Goal: Navigation & Orientation: Find specific page/section

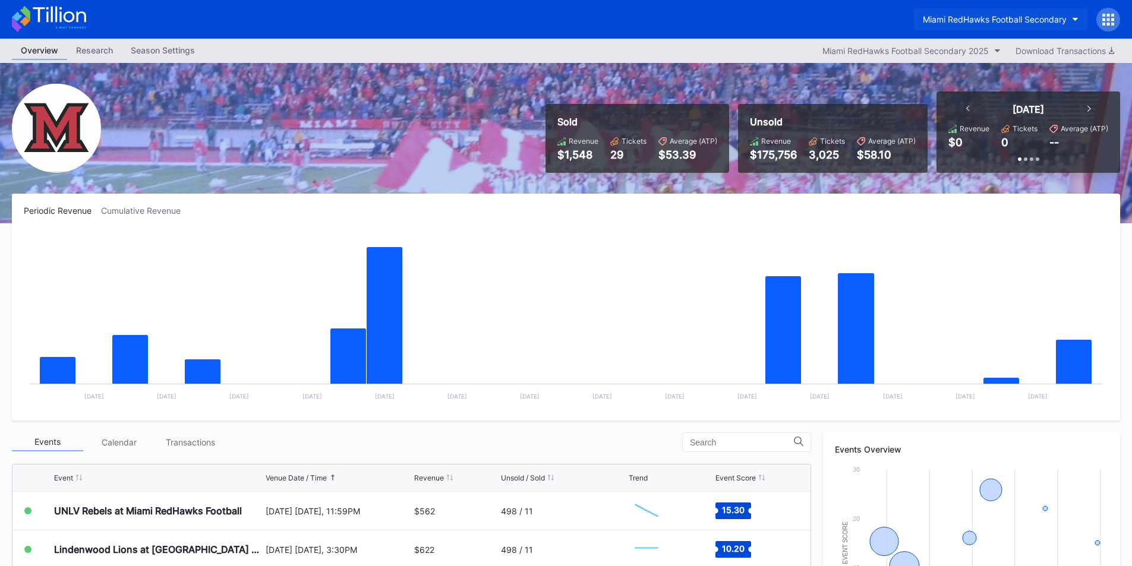
click at [950, 16] on div "Miami RedHawks Football Secondary" at bounding box center [994, 19] width 144 height 10
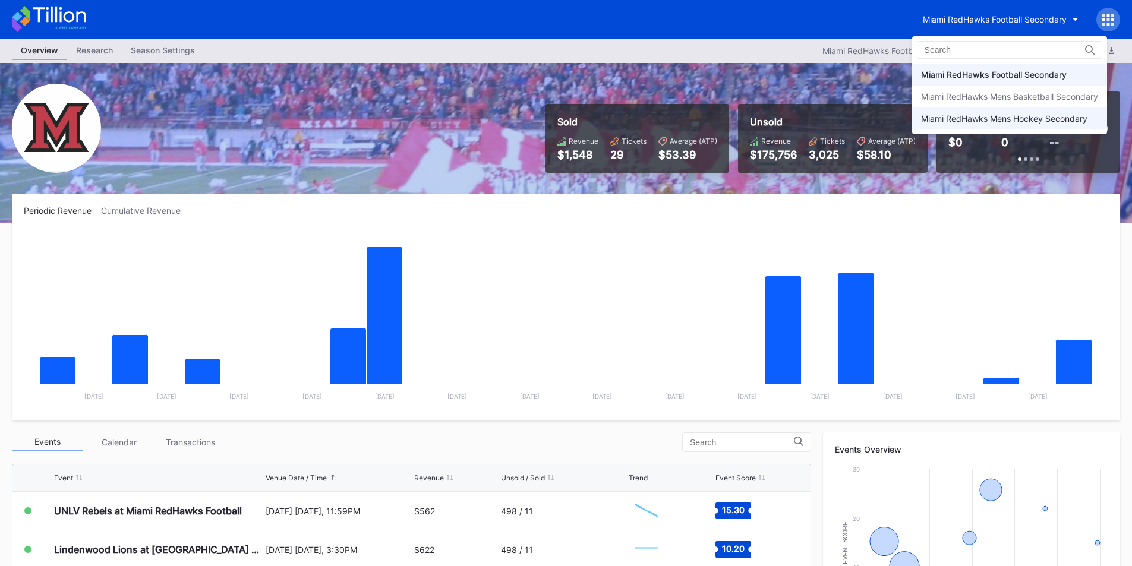
click at [969, 120] on div "Miami RedHawks Mens Hockey Secondary" at bounding box center [1004, 118] width 166 height 10
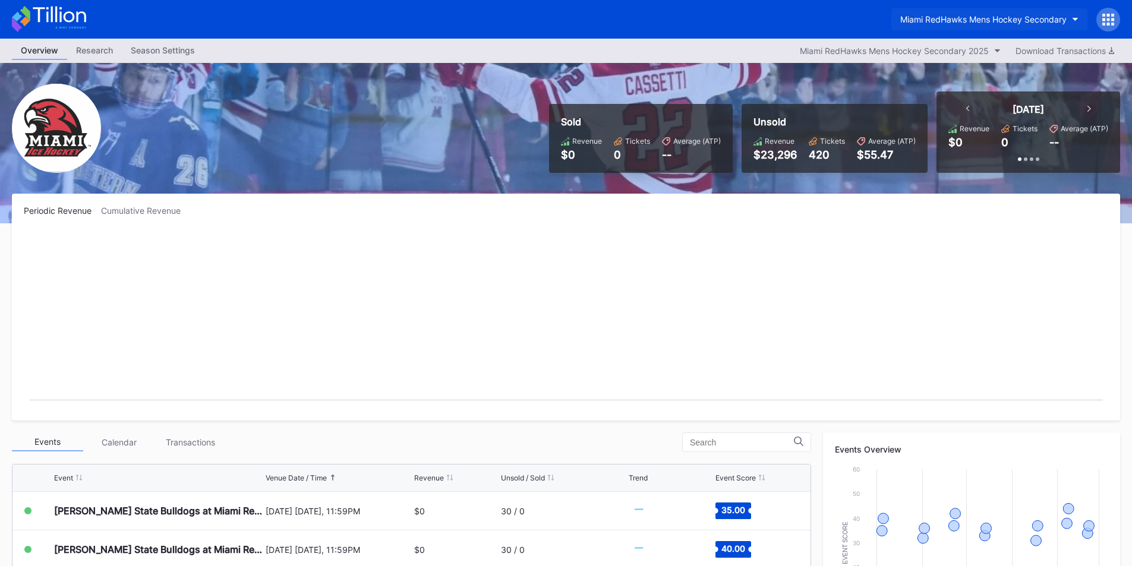
click at [964, 11] on button "Miami RedHawks Mens Hockey Secondary" at bounding box center [989, 19] width 196 height 22
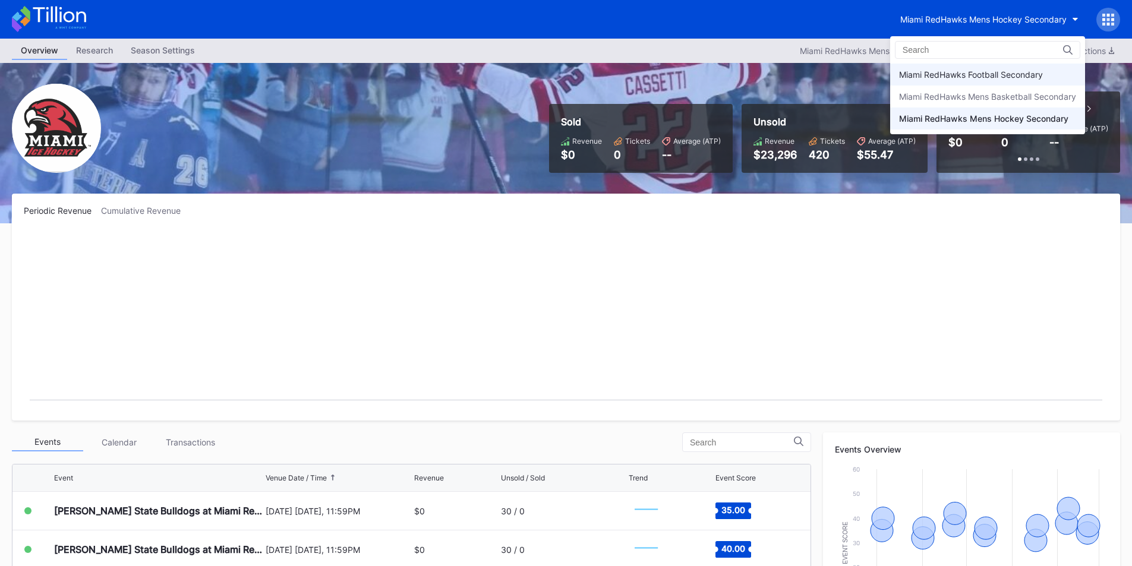
click at [963, 74] on div "Miami RedHawks Football Secondary" at bounding box center [971, 74] width 144 height 10
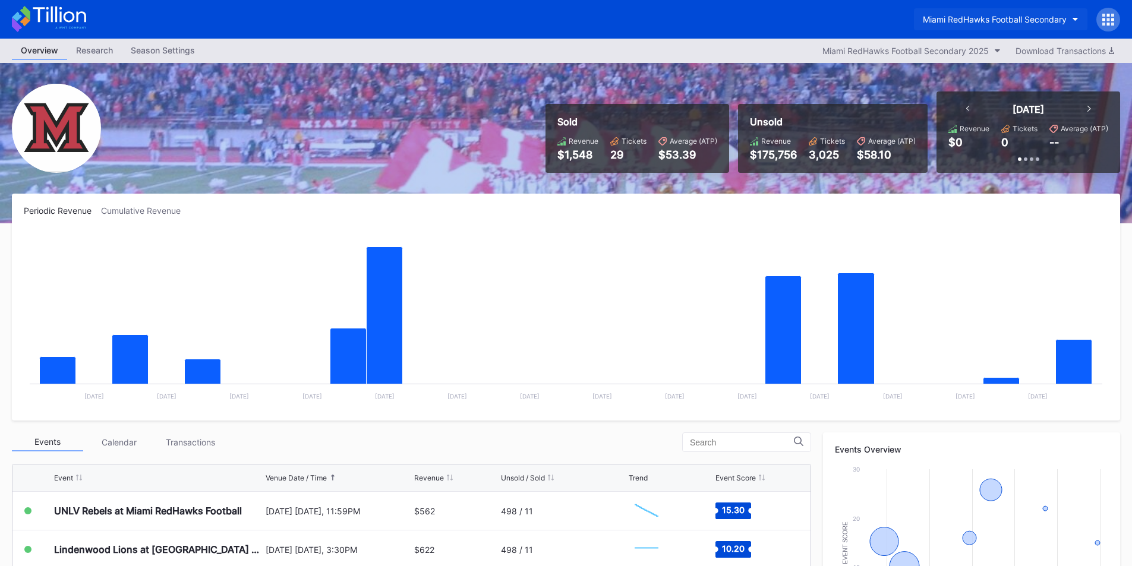
click at [980, 13] on button "Miami RedHawks Football Secondary" at bounding box center [1000, 19] width 173 height 22
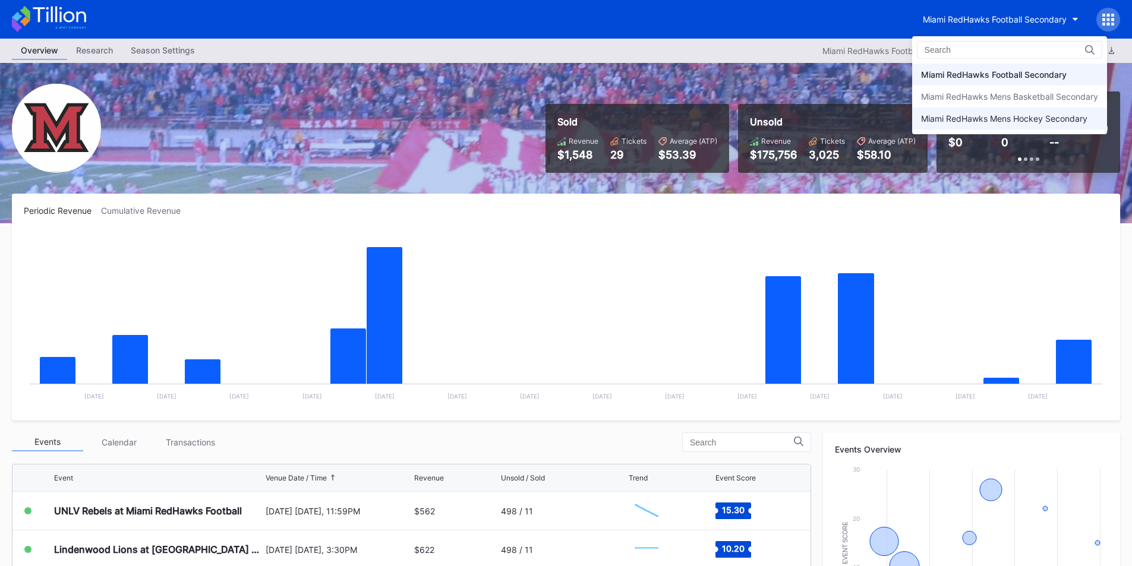
click at [946, 122] on div "Miami RedHawks Mens Hockey Secondary" at bounding box center [1004, 118] width 166 height 10
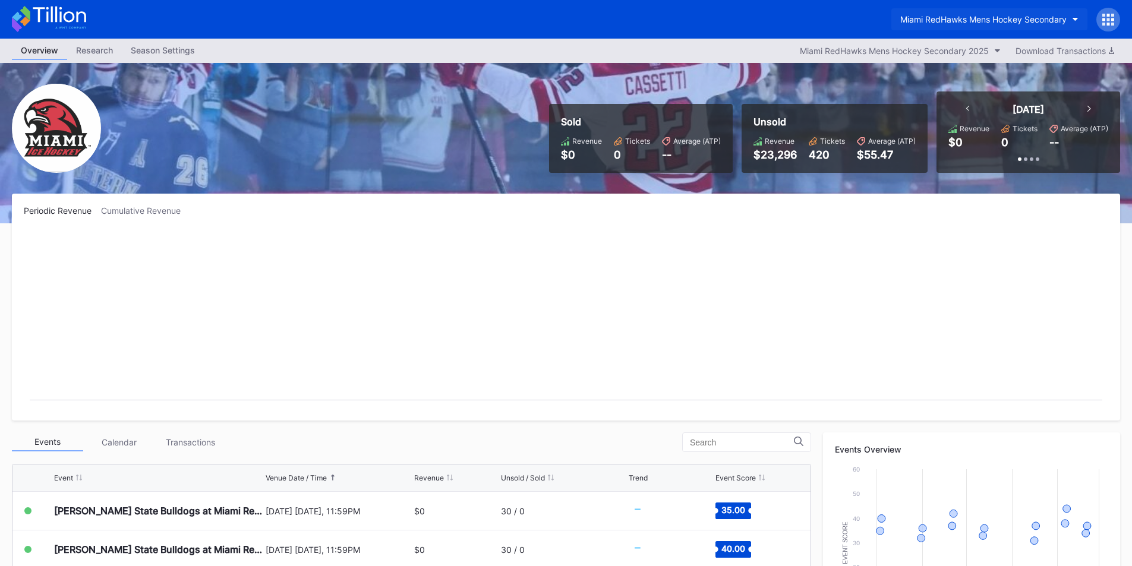
click at [947, 17] on div "Miami RedHawks Mens Hockey Secondary" at bounding box center [983, 19] width 166 height 10
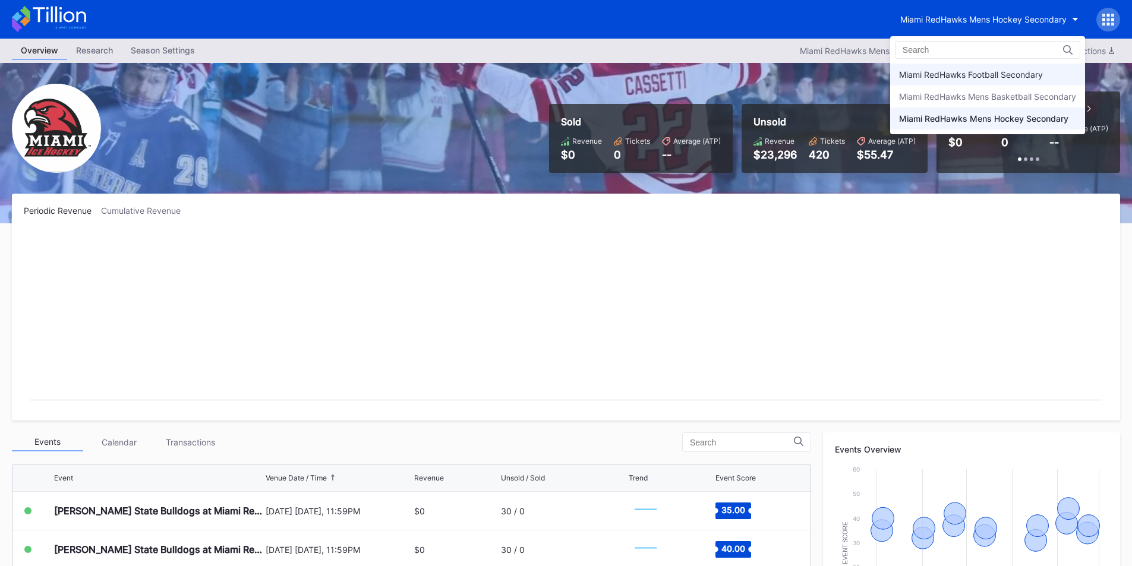
click at [956, 72] on div "Miami RedHawks Football Secondary" at bounding box center [971, 74] width 144 height 10
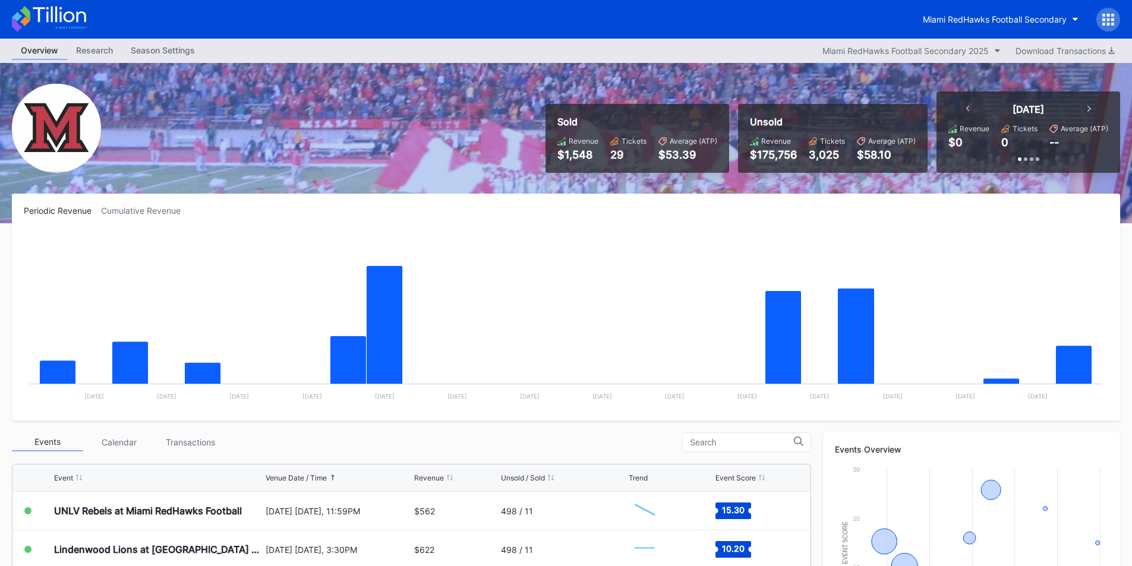
click at [655, 213] on div "Periodic Revenue Cumulative Revenue" at bounding box center [566, 211] width 1084 height 10
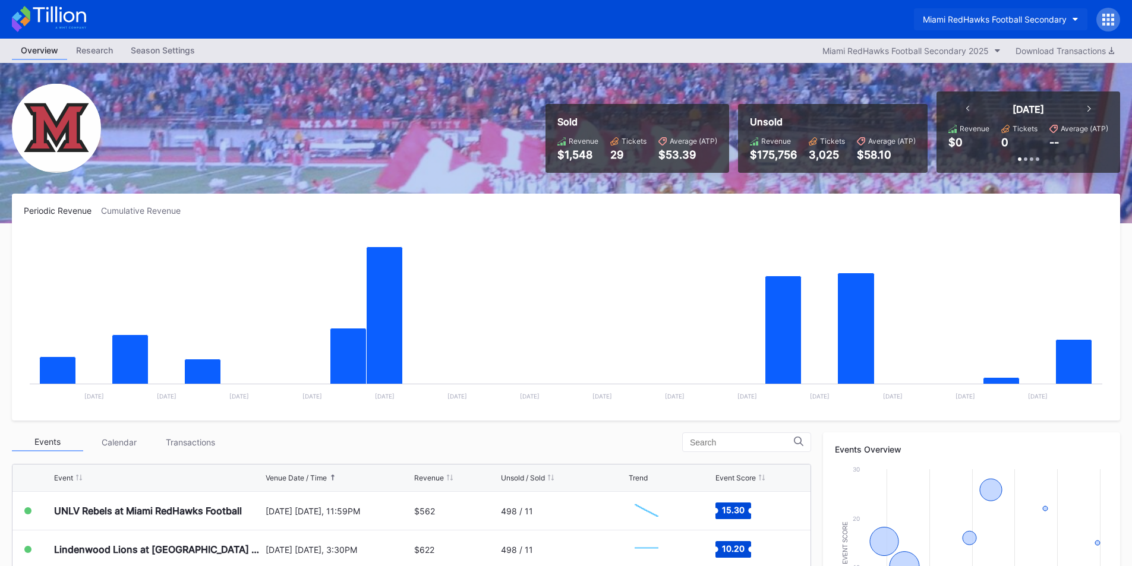
click at [974, 11] on button "Miami RedHawks Football Secondary" at bounding box center [1000, 19] width 173 height 22
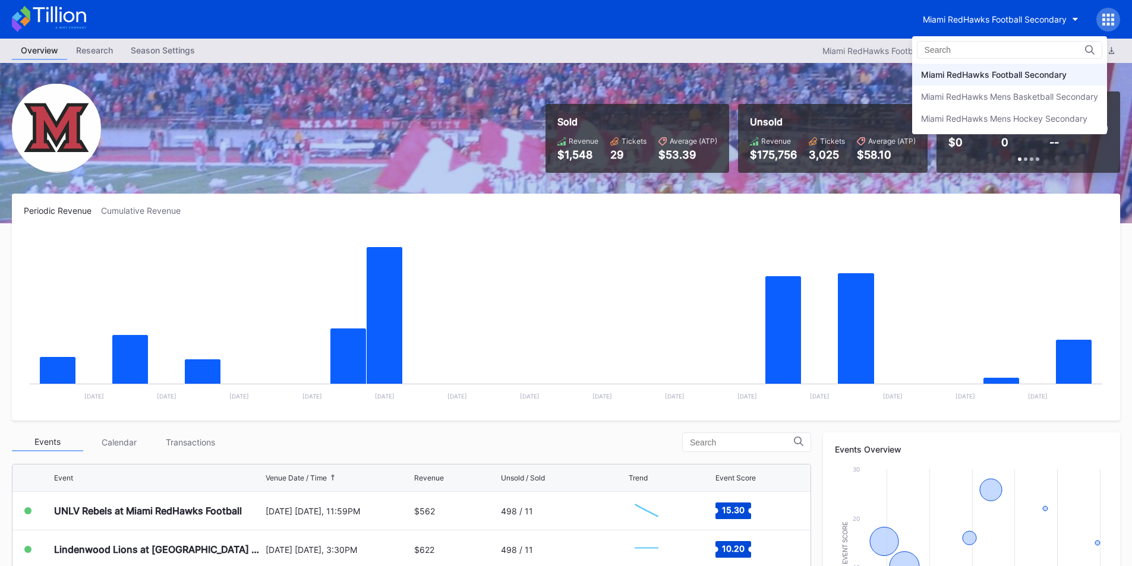
click at [968, 73] on div "Miami RedHawks Football Secondary" at bounding box center [994, 74] width 146 height 10
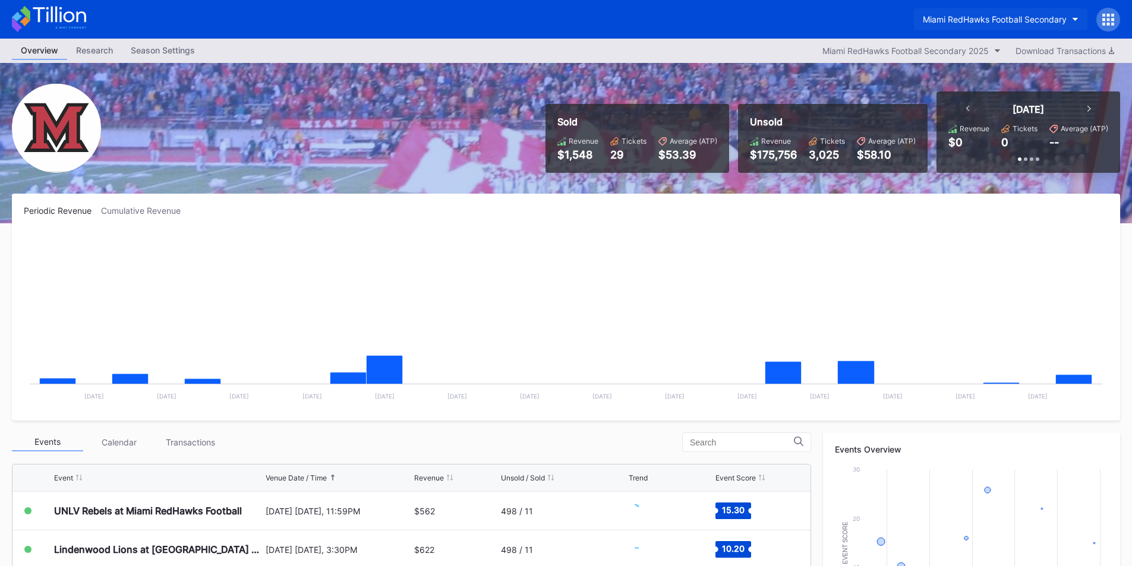
click at [955, 16] on div "Miami RedHawks Football Secondary" at bounding box center [994, 19] width 144 height 10
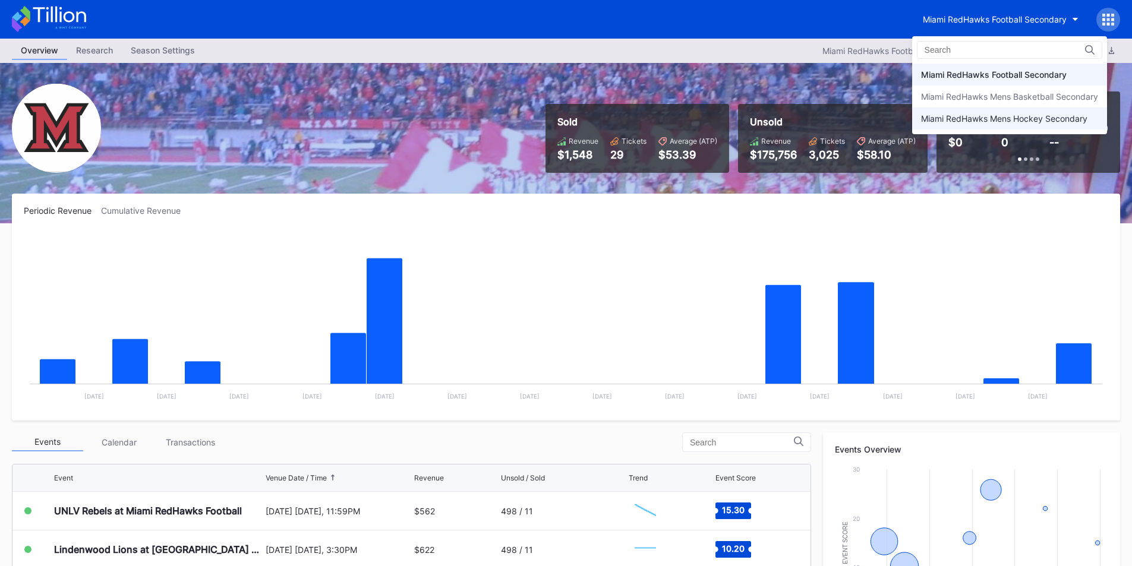
click at [955, 117] on div "Miami RedHawks Mens Hockey Secondary" at bounding box center [1004, 118] width 166 height 10
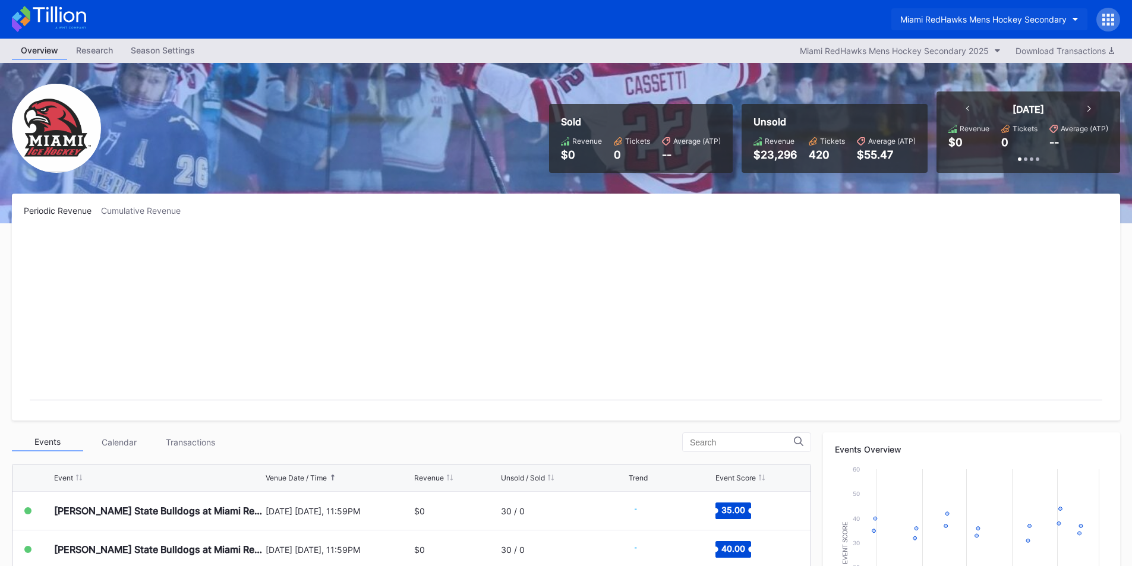
click at [941, 10] on button "Miami RedHawks Mens Hockey Secondary" at bounding box center [989, 19] width 196 height 22
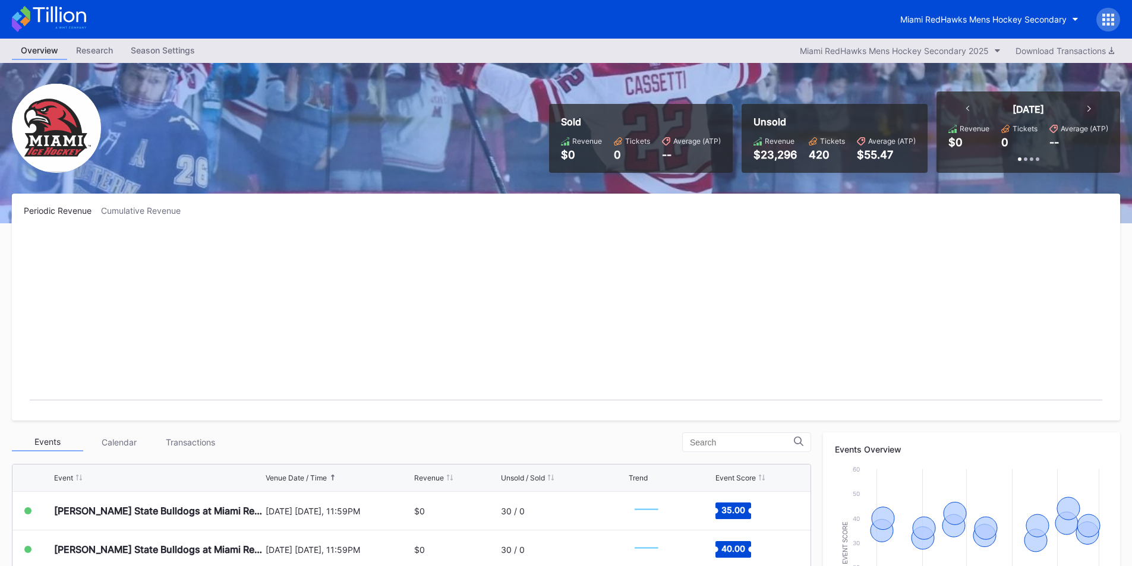
click at [943, 5] on div "Miami RedHawks Mens Hockey Secondary" at bounding box center [566, 19] width 1132 height 39
click at [943, 27] on button "Miami RedHawks Mens Hockey Secondary" at bounding box center [989, 19] width 196 height 22
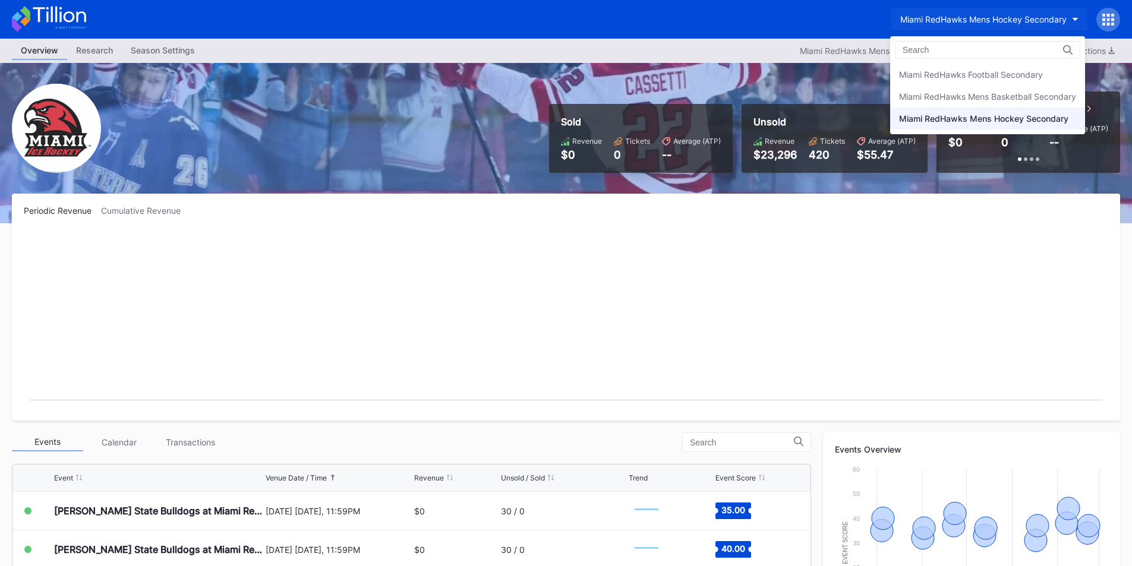
click at [953, 70] on div "Miami RedHawks Football Secondary" at bounding box center [971, 74] width 144 height 10
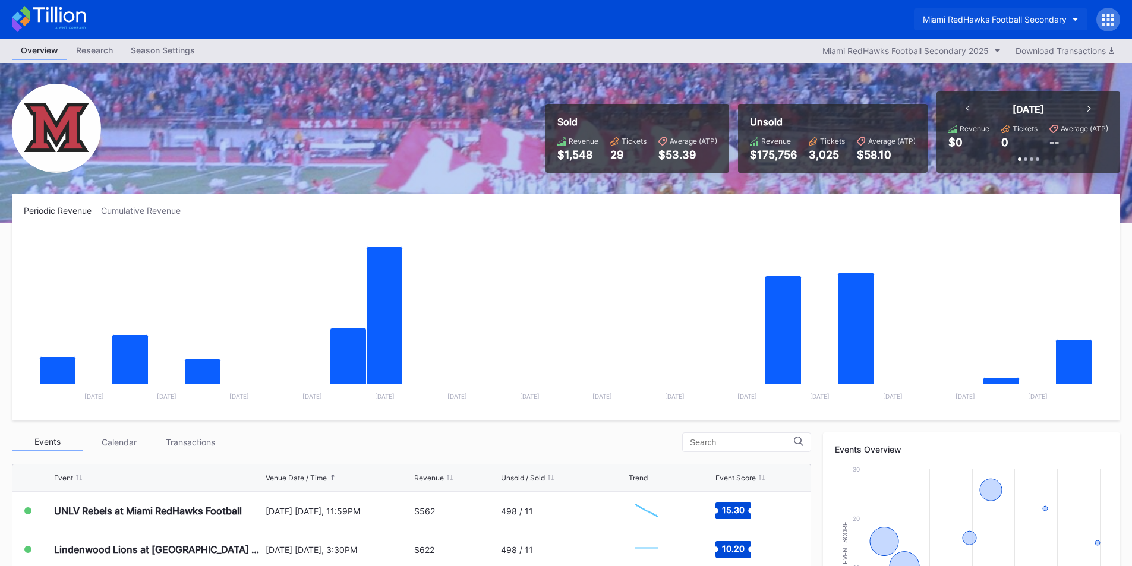
click at [1028, 17] on div "Miami RedHawks Football Secondary" at bounding box center [994, 19] width 144 height 10
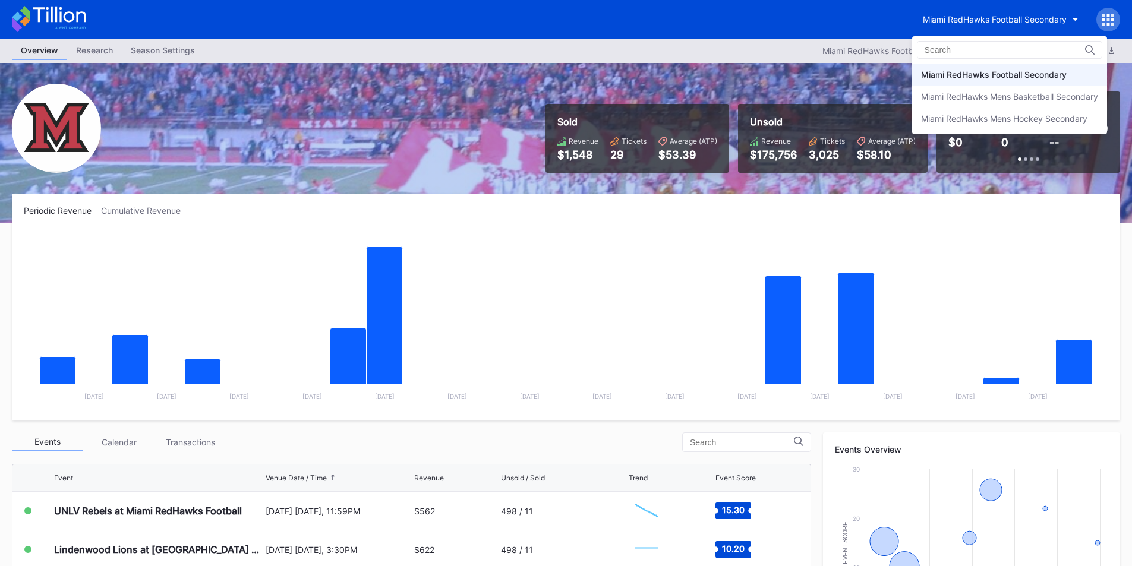
click at [1008, 77] on div "Miami RedHawks Football Secondary" at bounding box center [994, 74] width 146 height 10
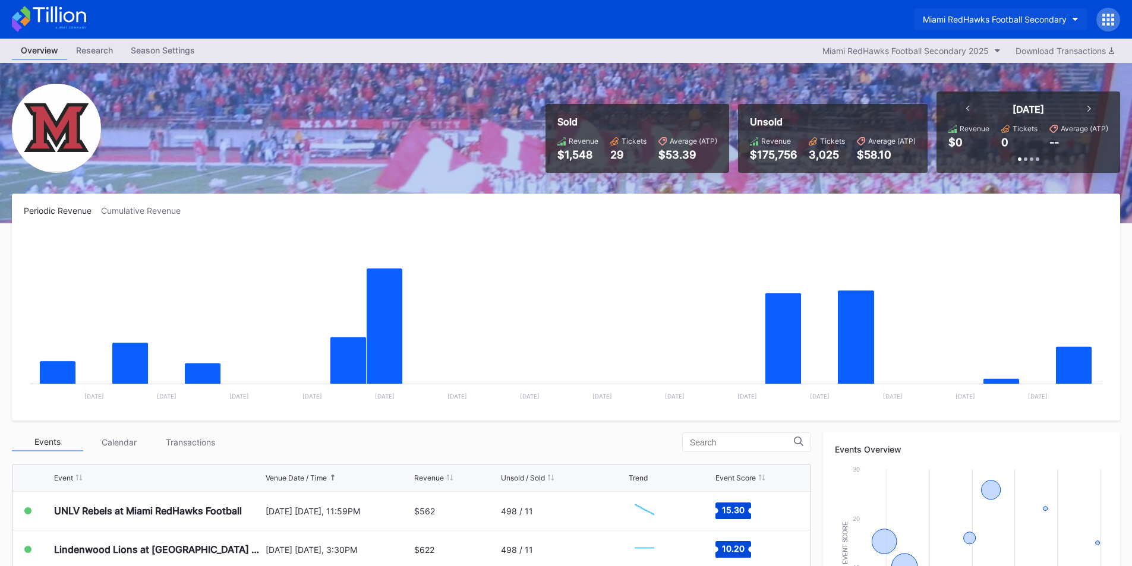
click at [993, 18] on div "Miami RedHawks Football Secondary" at bounding box center [994, 19] width 144 height 10
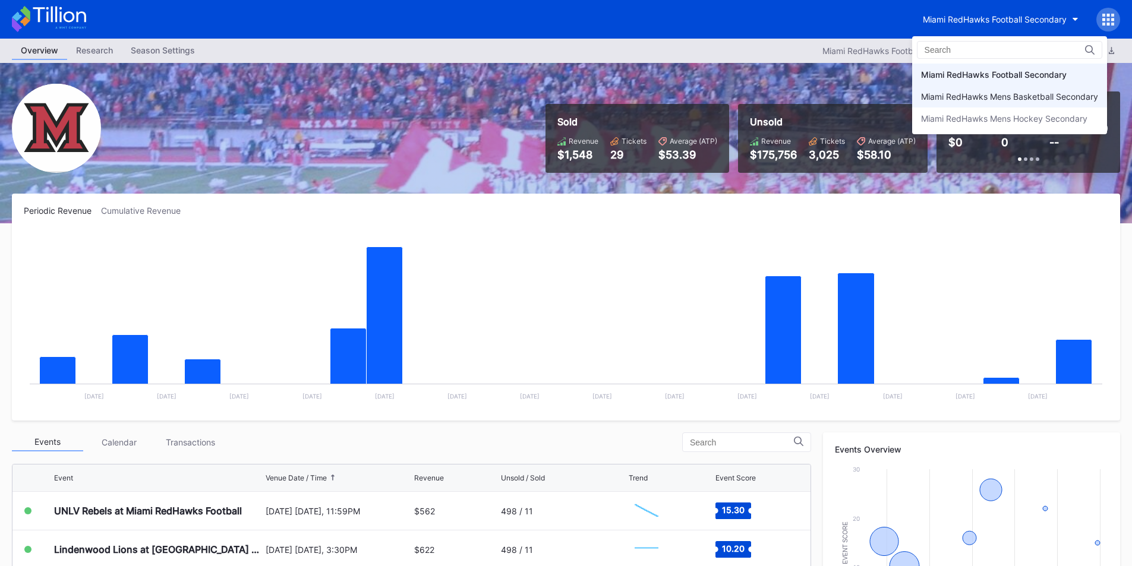
click at [984, 99] on div "Miami RedHawks Mens Basketball Secondary" at bounding box center [1009, 96] width 177 height 10
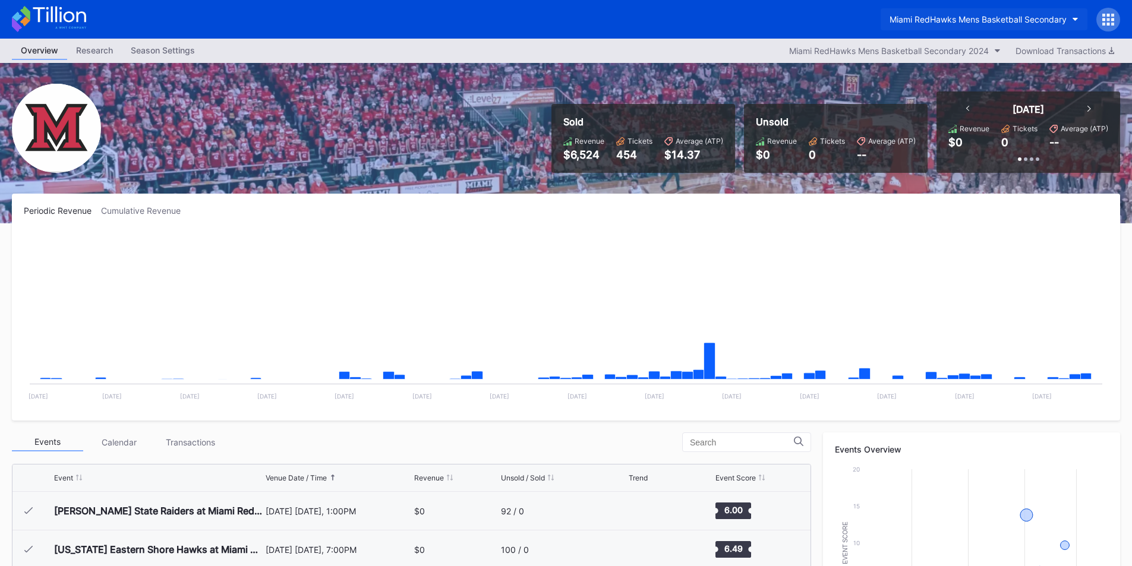
click at [976, 23] on div "Miami RedHawks Mens Basketball Secondary" at bounding box center [977, 19] width 177 height 10
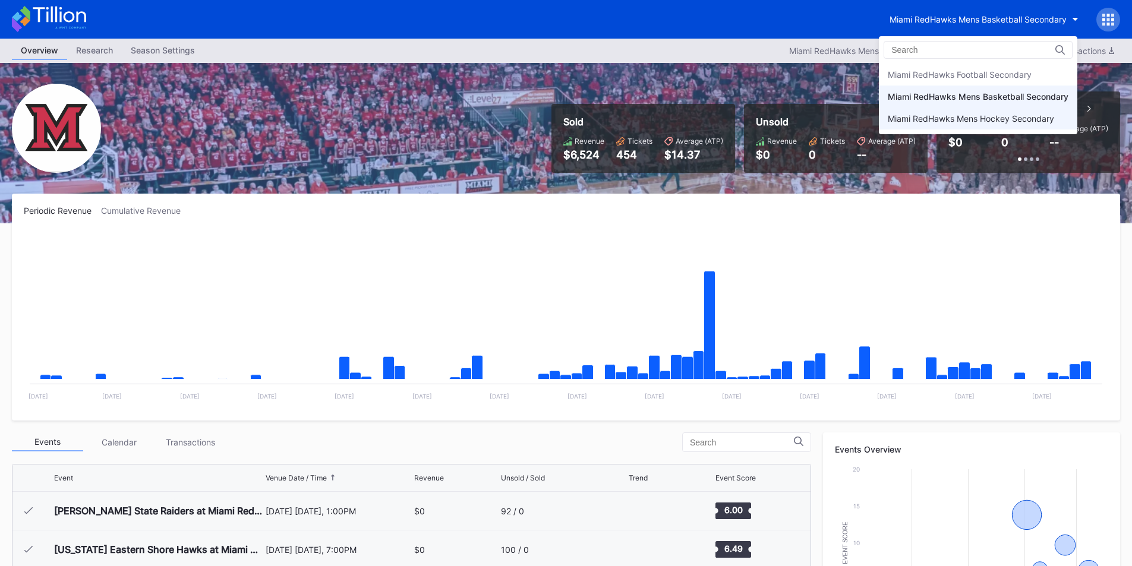
click at [971, 114] on div "Miami RedHawks Mens Hockey Secondary" at bounding box center [970, 118] width 166 height 10
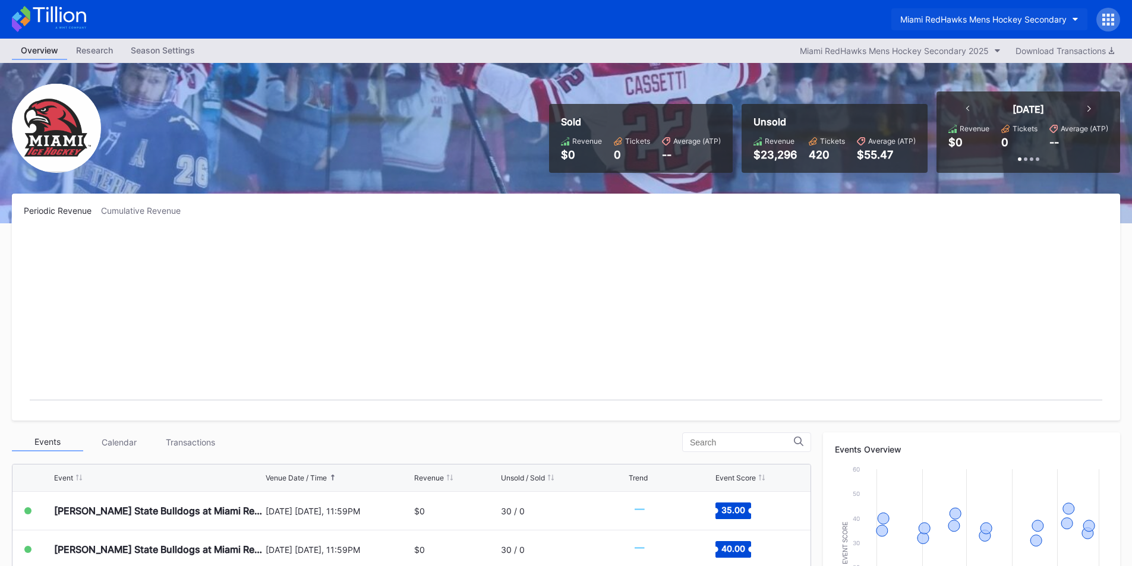
click at [952, 11] on button "Miami RedHawks Mens Hockey Secondary" at bounding box center [989, 19] width 196 height 22
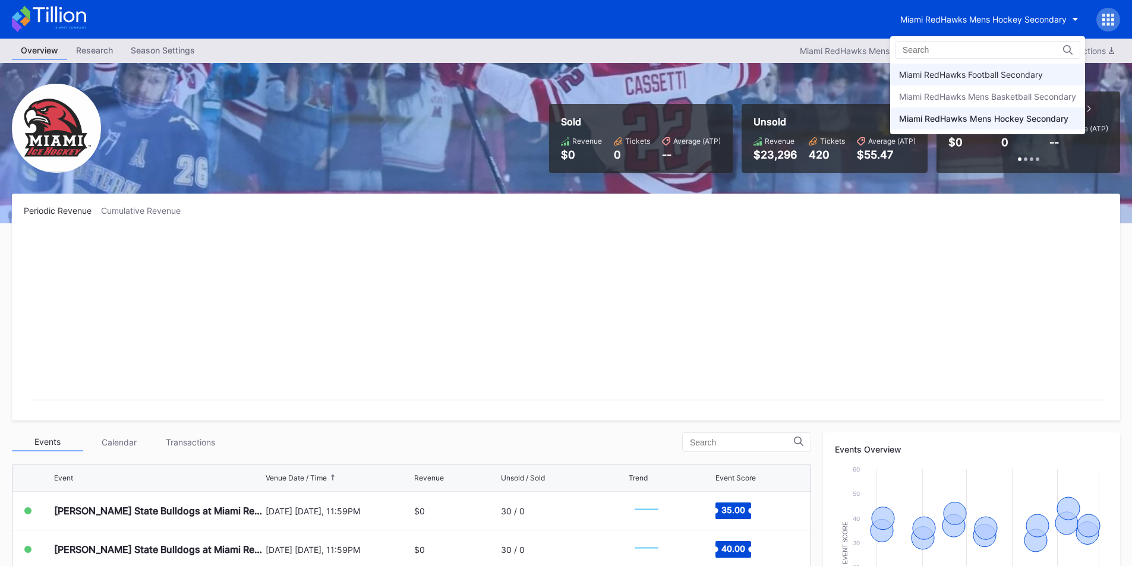
click at [955, 76] on div "Miami RedHawks Football Secondary" at bounding box center [971, 74] width 144 height 10
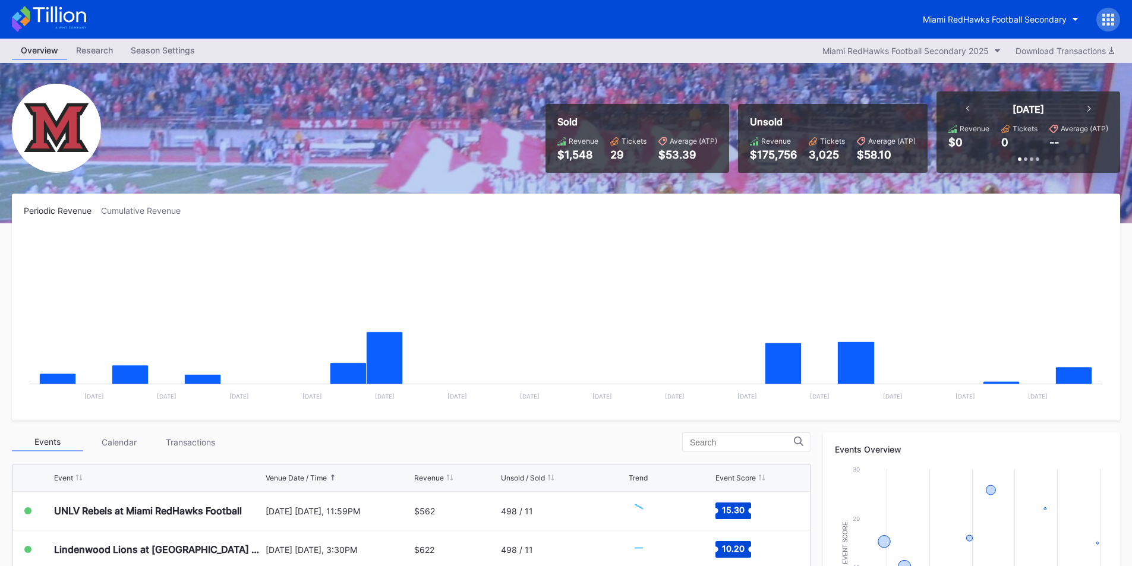
click at [713, 43] on div "Overview Research Season Settings Miami RedHawks Football Secondary 2025 Downlo…" at bounding box center [566, 51] width 1132 height 24
